Goal: Task Accomplishment & Management: Use online tool/utility

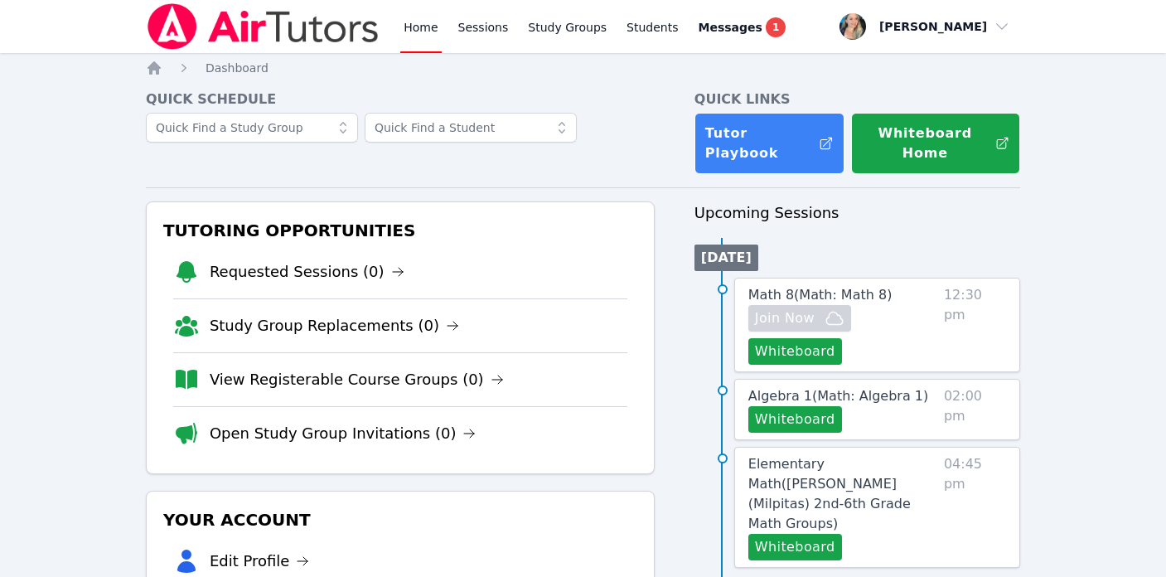
scroll to position [112, 0]
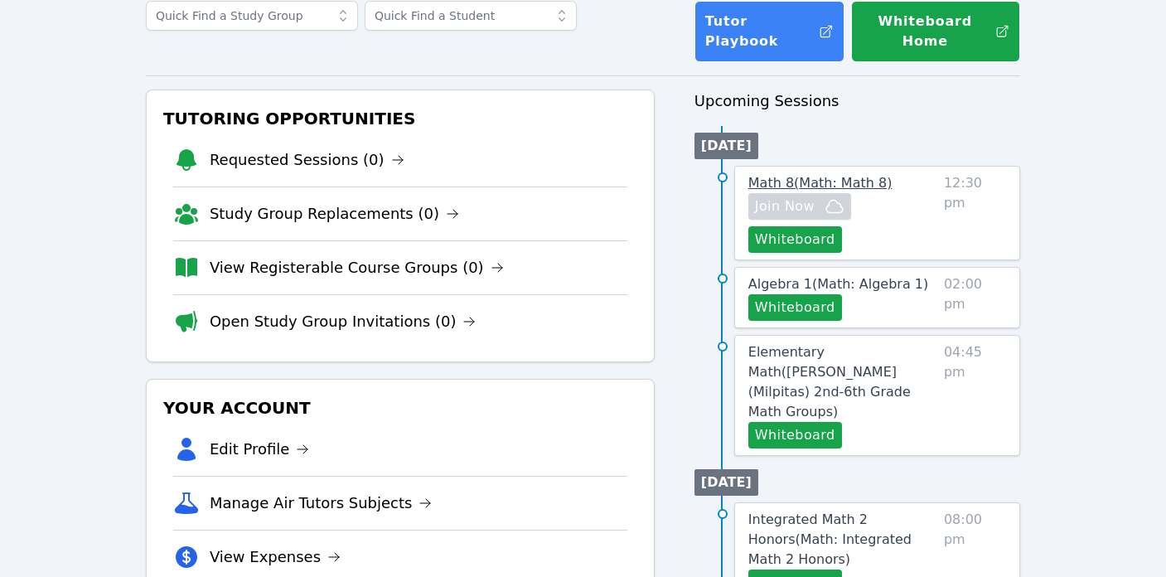
click at [849, 181] on span "Math 8 ( Math: Math 8 )" at bounding box center [820, 183] width 144 height 16
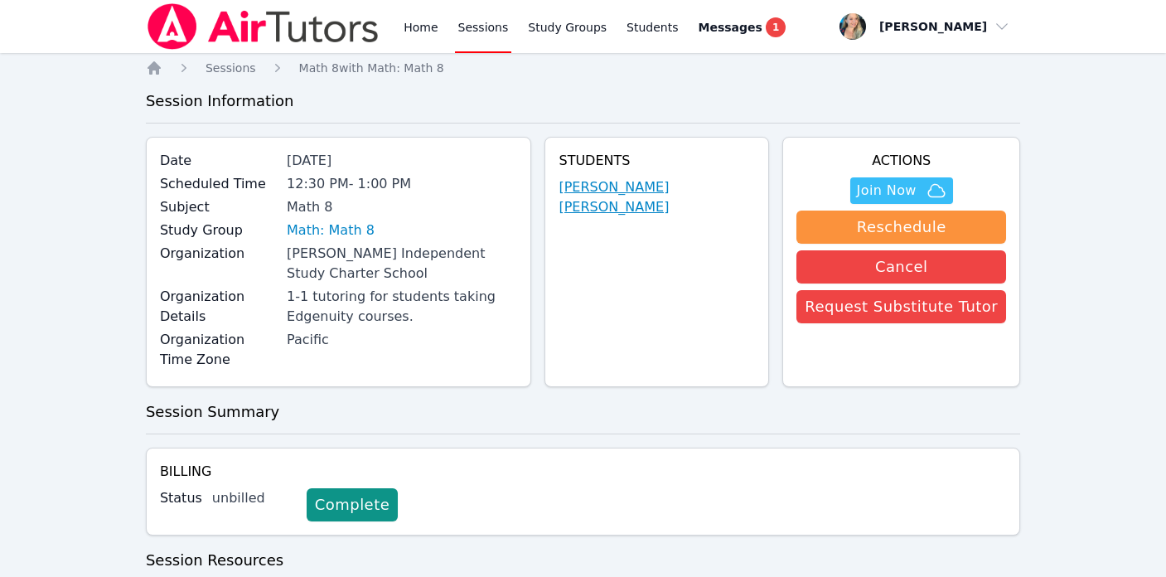
click at [660, 185] on link "Jenna Asad Halim" at bounding box center [656, 197] width 196 height 40
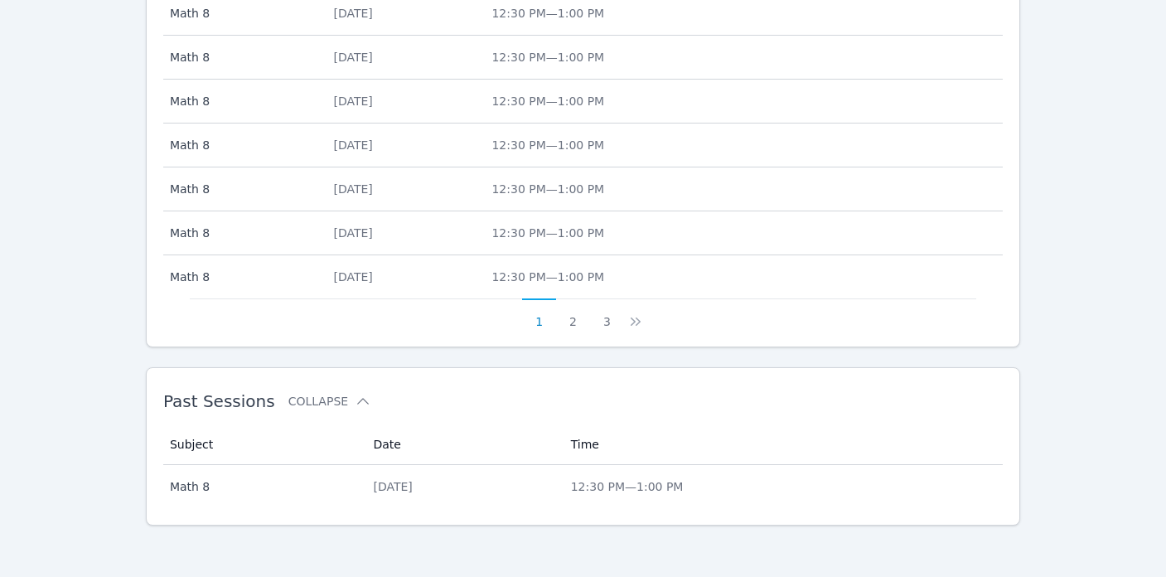
scroll to position [808, 0]
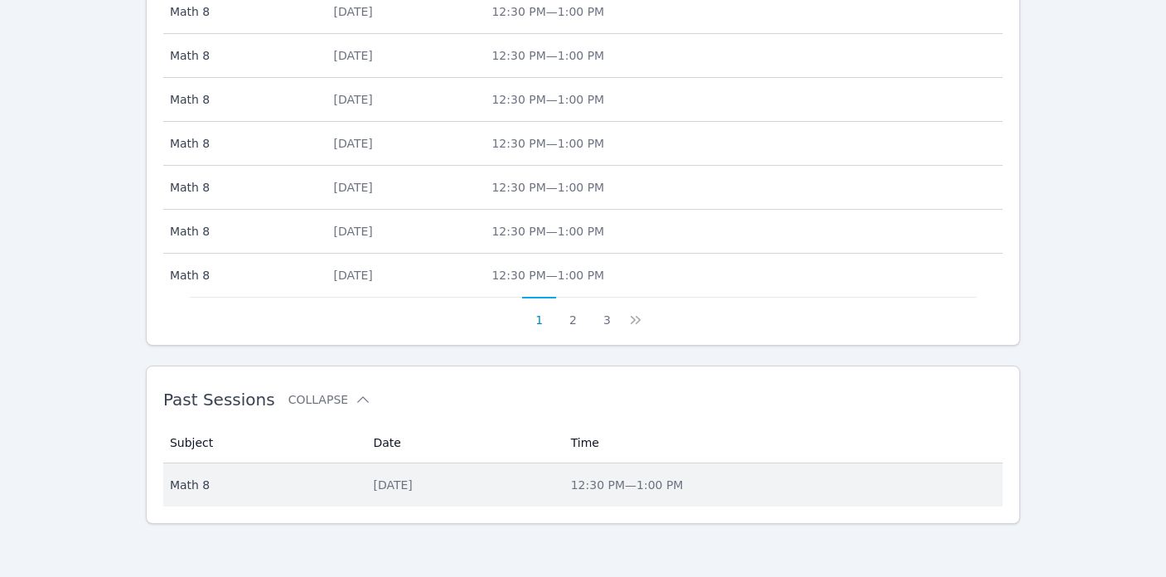
click at [560, 480] on td "Date Mon Sep 22" at bounding box center [461, 484] width 197 height 43
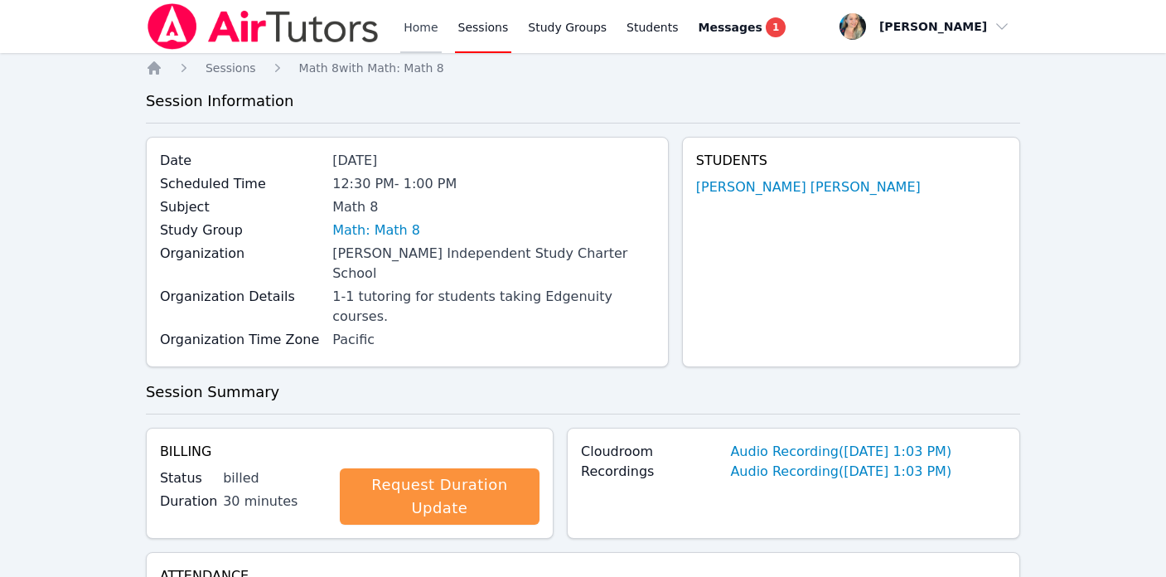
click at [418, 24] on link "Home" at bounding box center [420, 26] width 41 height 53
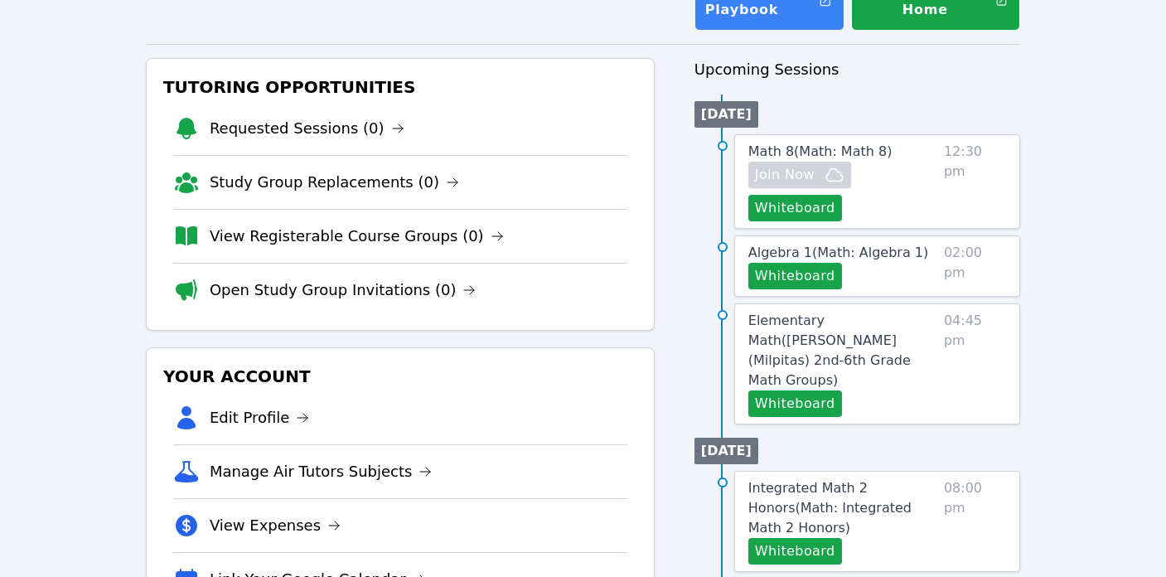
scroll to position [144, 0]
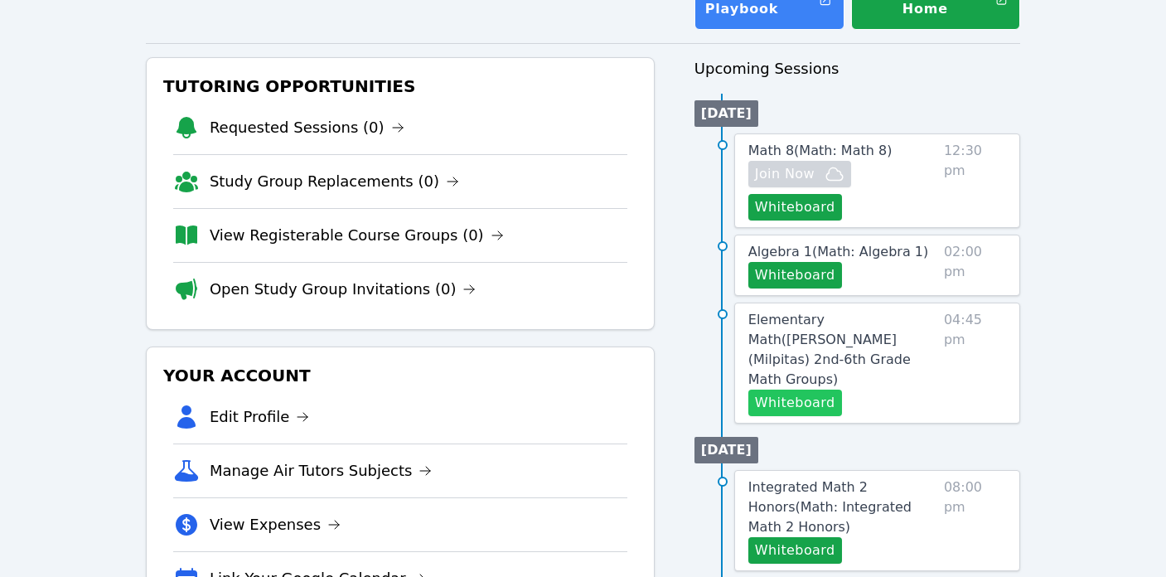
click at [800, 389] on button "Whiteboard" at bounding box center [795, 402] width 94 height 27
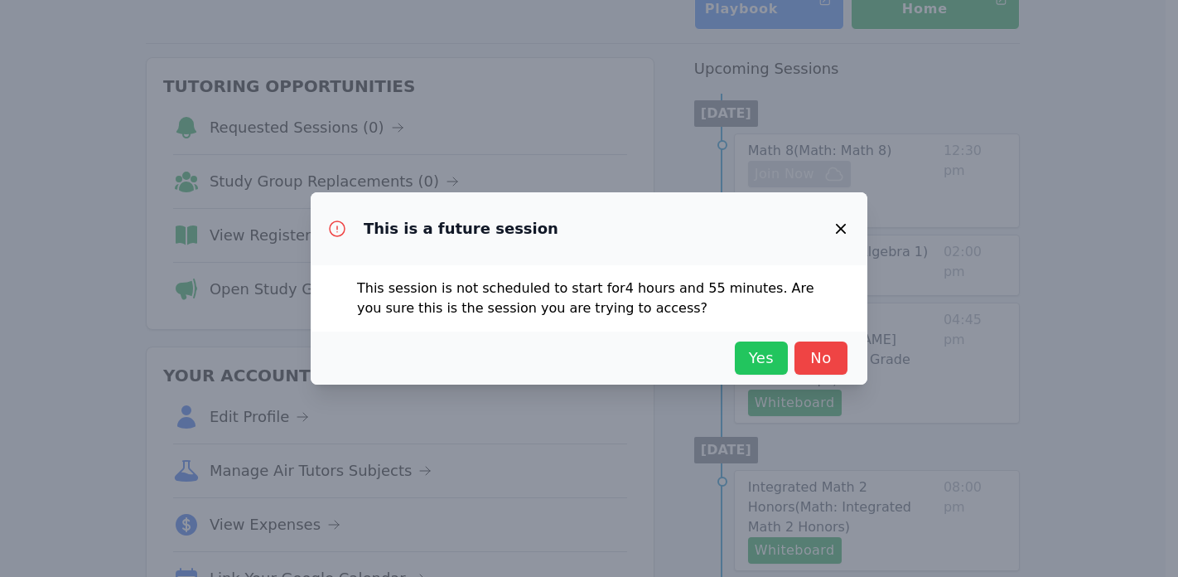
click at [760, 355] on span "Yes" at bounding box center [761, 357] width 36 height 23
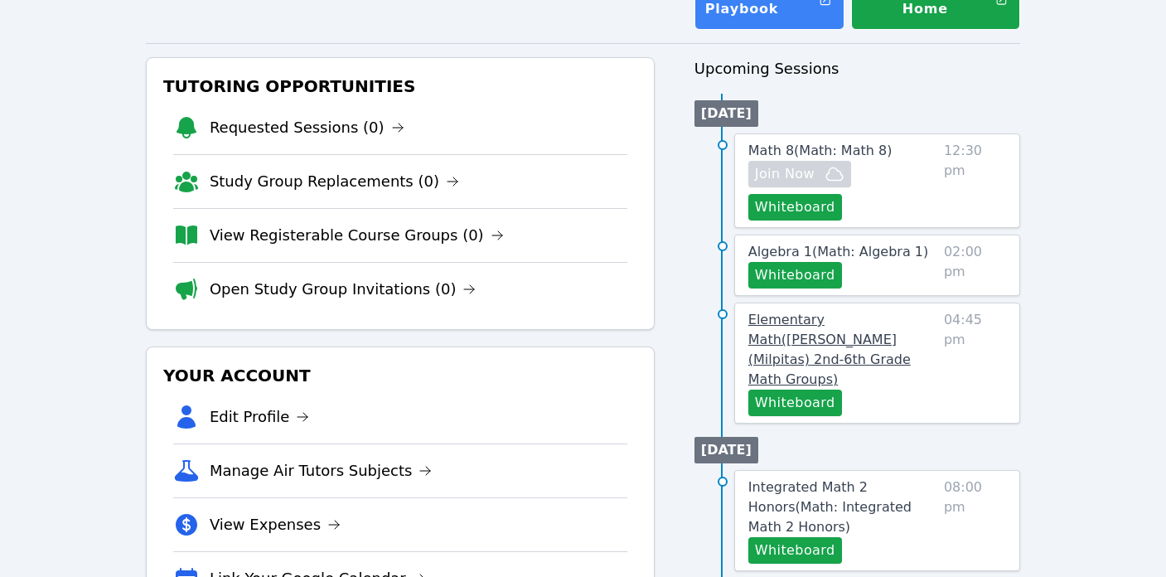
click at [791, 327] on link "Elementary Math ( Pomeroy (Milpitas) 2nd-6th Grade Math Groups )" at bounding box center [842, 350] width 189 height 80
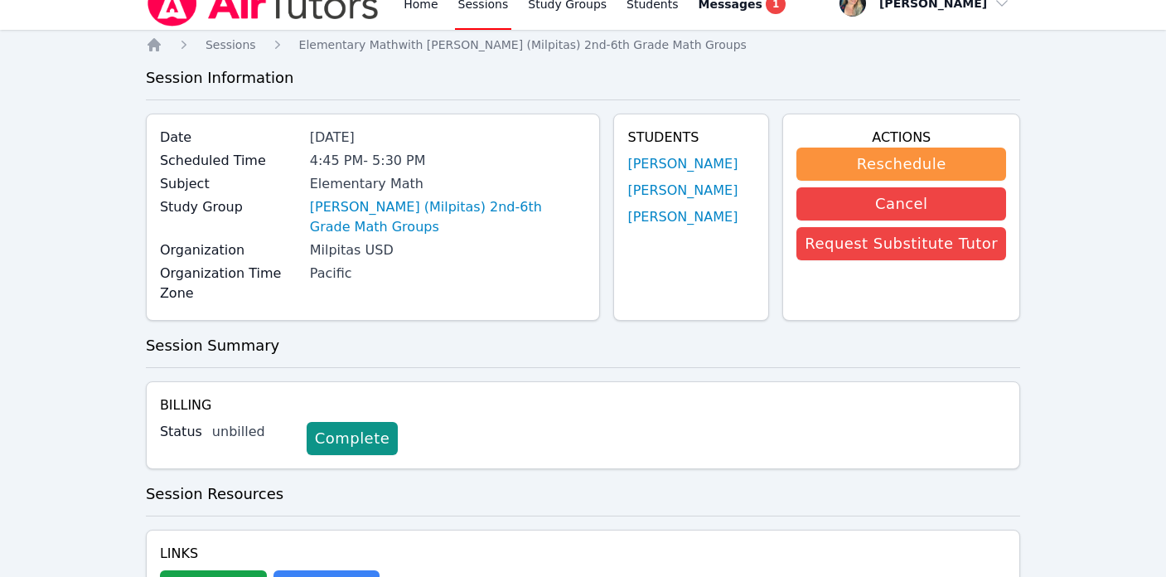
scroll to position [21, 0]
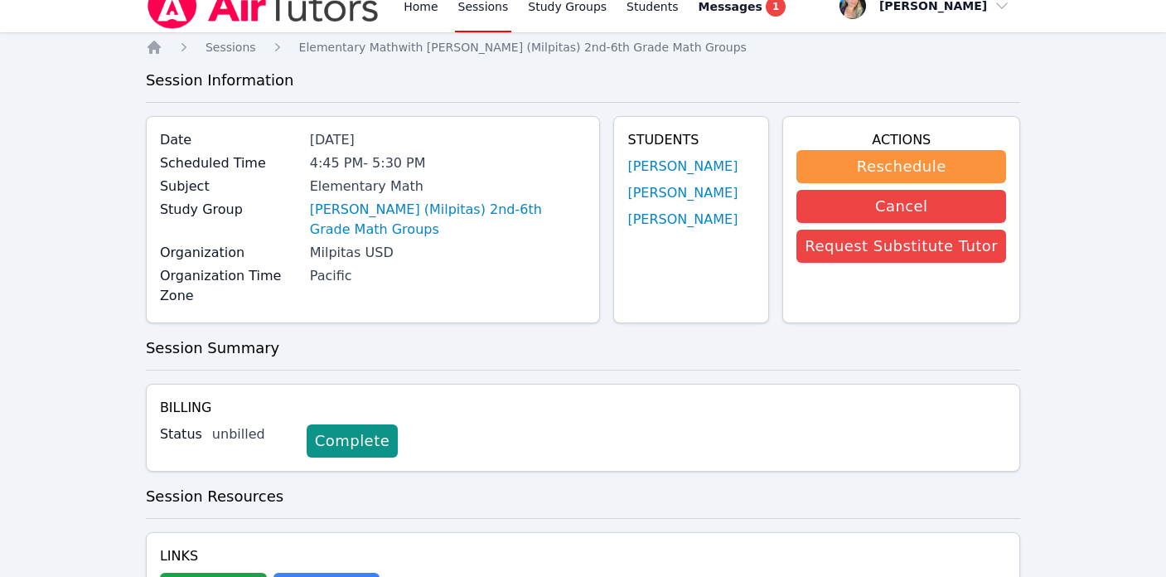
drag, startPoint x: 622, startPoint y: 163, endPoint x: 753, endPoint y: 153, distance: 131.3
click at [754, 153] on div "Students Camila Burgos Ortega Lena Vafaei Myna Phimpha" at bounding box center [691, 219] width 156 height 207
click at [723, 122] on div "Students Camila Burgos Ortega Lena Vafaei Myna Phimpha" at bounding box center [691, 219] width 156 height 207
drag, startPoint x: 616, startPoint y: 167, endPoint x: 662, endPoint y: 169, distance: 46.5
click at [662, 169] on div "Students Camila Burgos Ortega Lena Vafaei Myna Phimpha" at bounding box center [691, 219] width 156 height 207
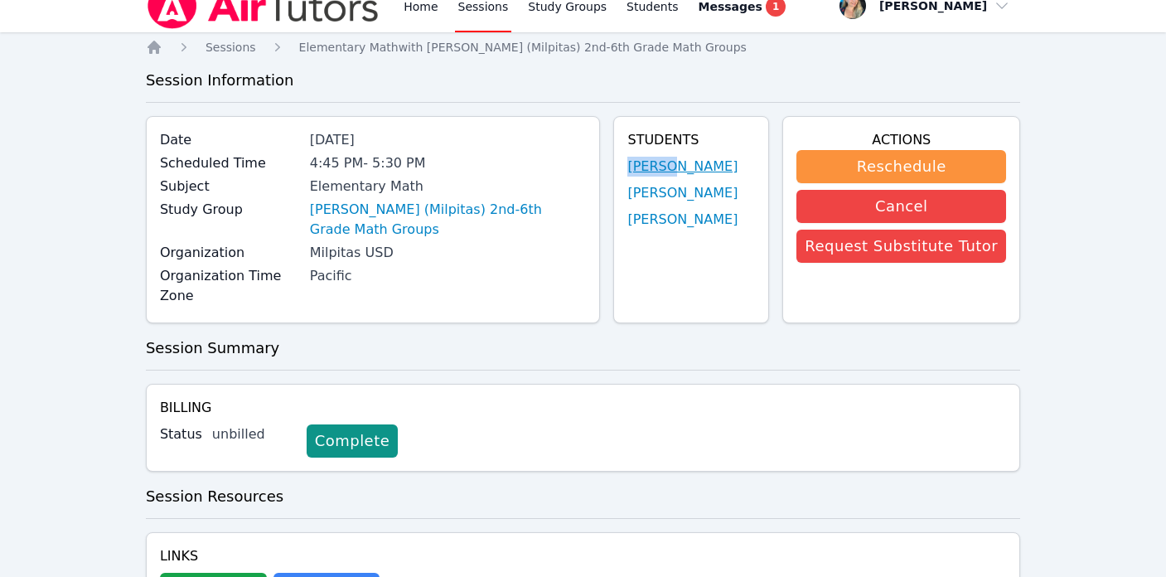
copy link "Camila"
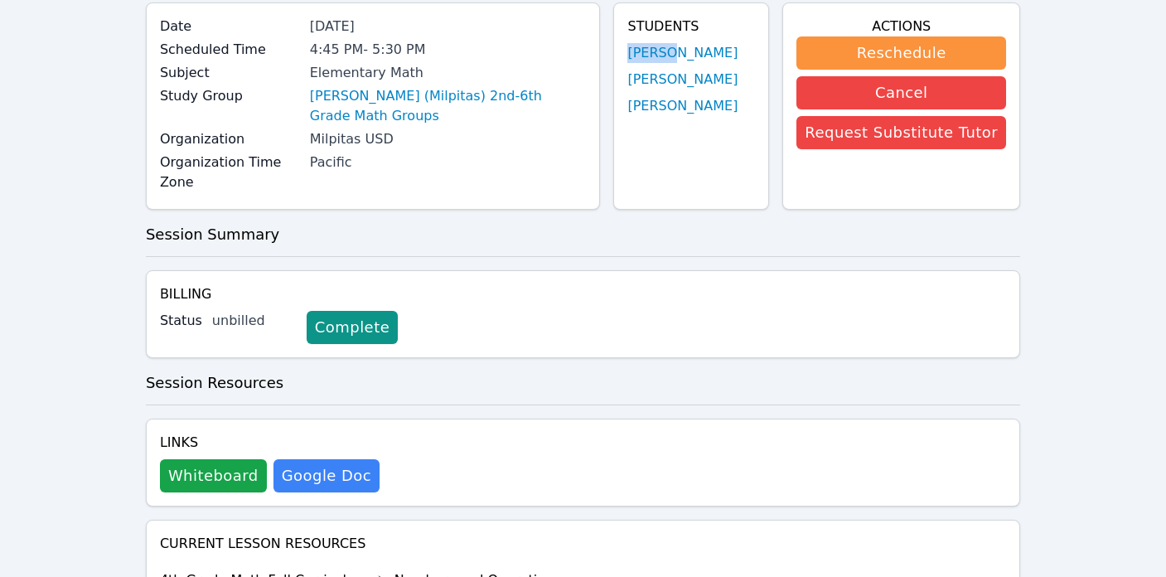
scroll to position [0, 0]
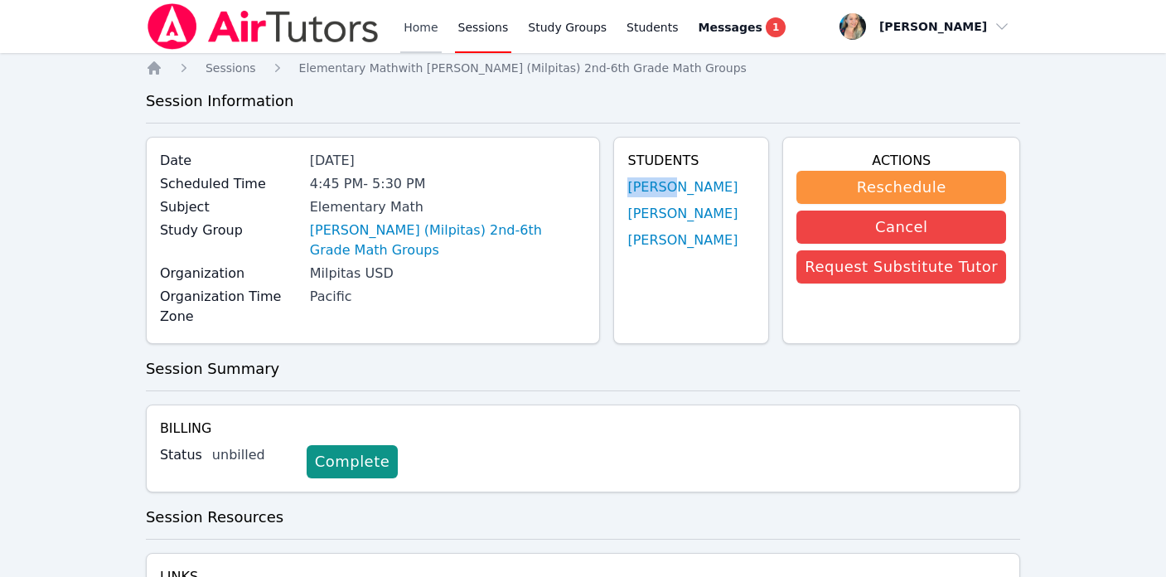
click at [409, 31] on link "Home" at bounding box center [420, 26] width 41 height 53
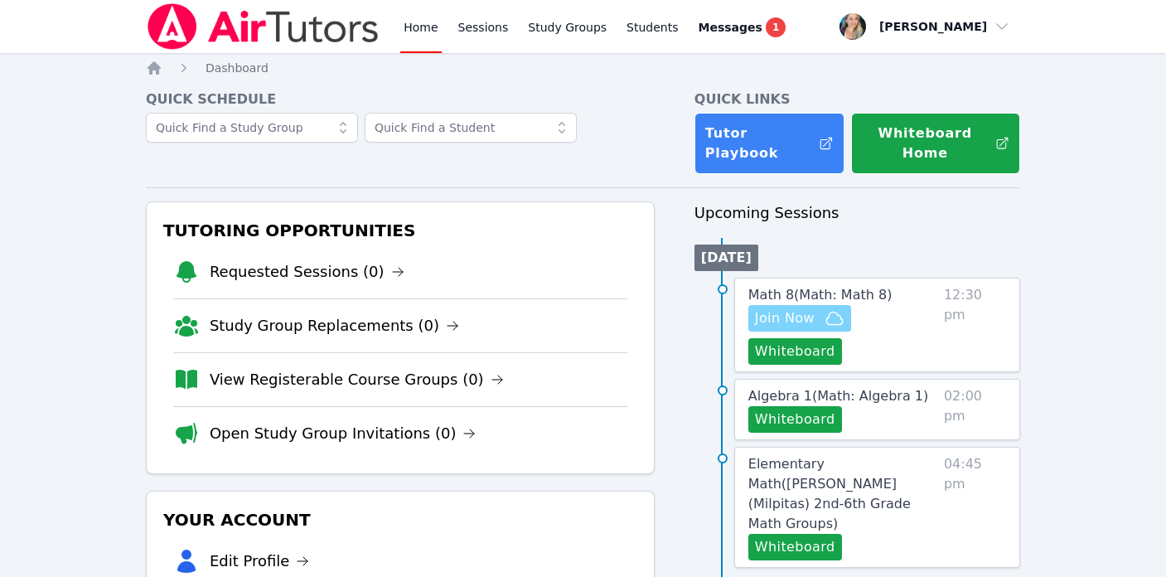
click at [751, 326] on button "Join Now" at bounding box center [799, 318] width 103 height 27
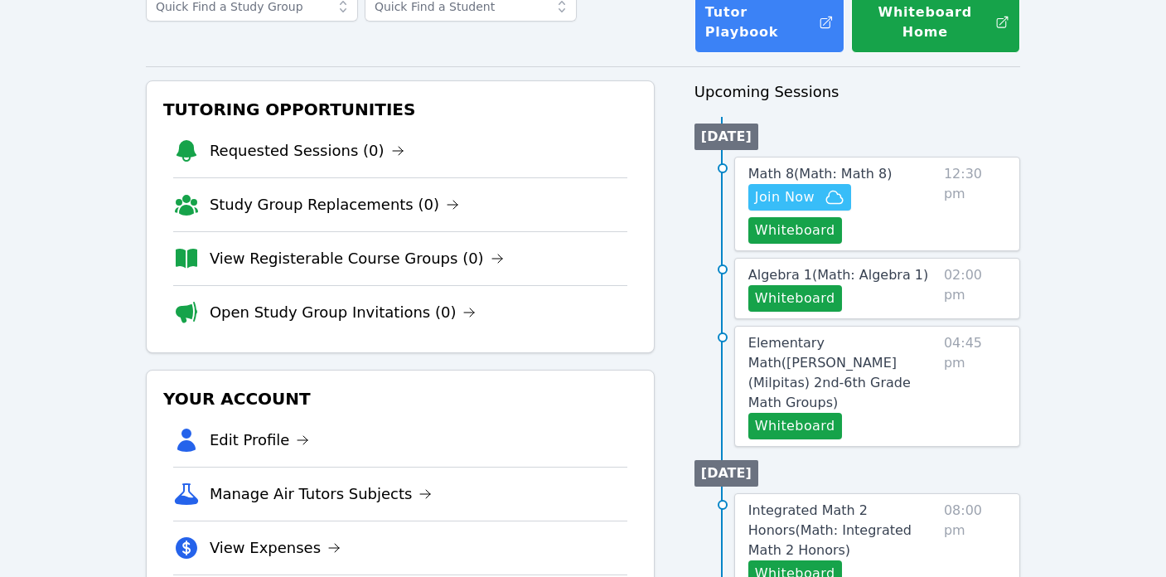
scroll to position [123, 0]
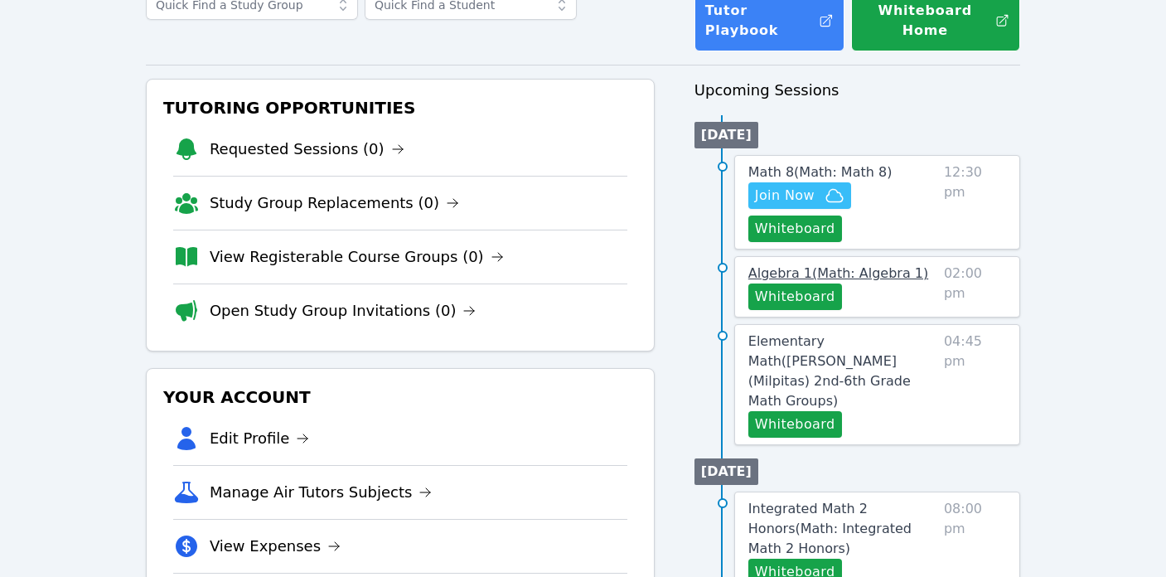
click at [822, 273] on span "Algebra 1 ( Math: Algebra 1 )" at bounding box center [838, 273] width 180 height 16
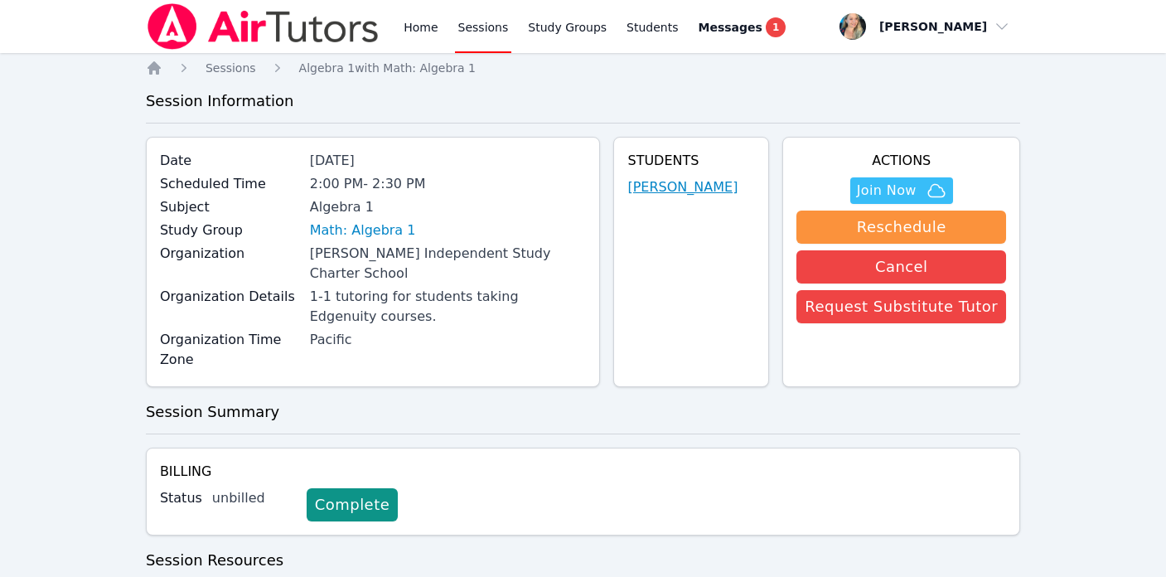
click at [693, 181] on link "Salem Akatshi" at bounding box center [682, 187] width 110 height 20
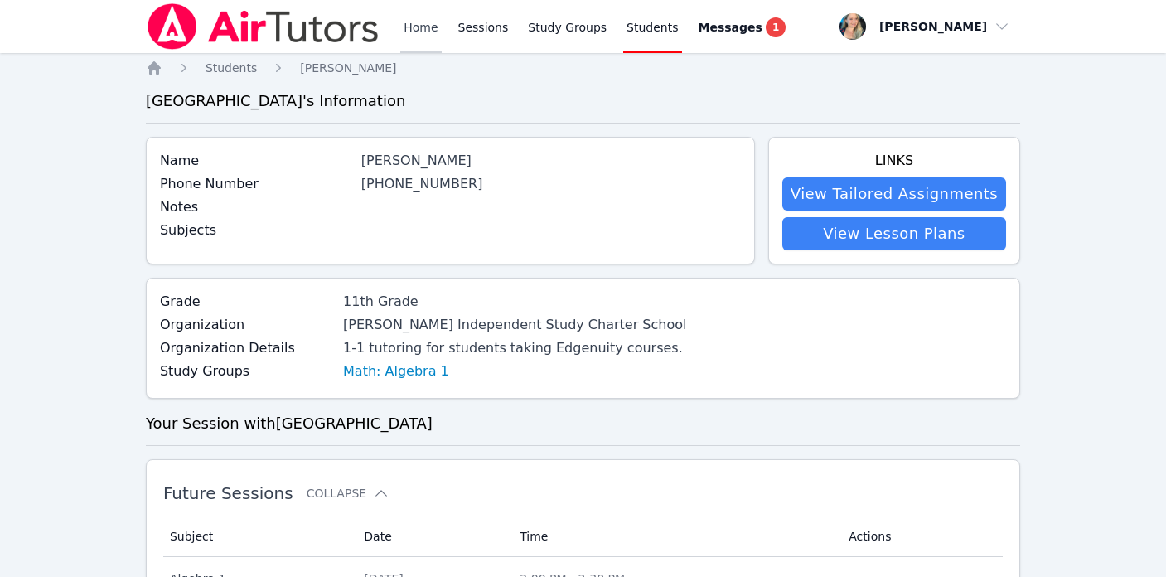
click at [417, 31] on link "Home" at bounding box center [420, 26] width 41 height 53
